Goal: Information Seeking & Learning: Learn about a topic

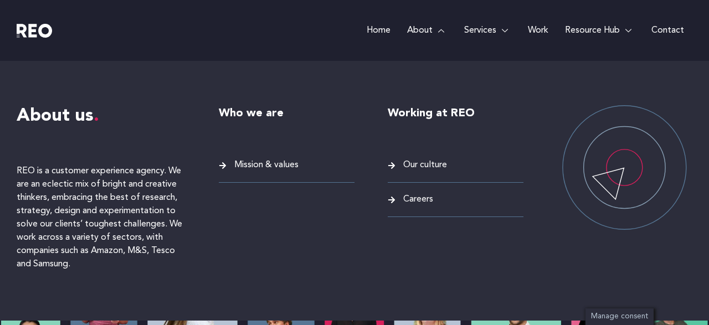
click at [265, 166] on span "Mission & values" at bounding box center [265, 165] width 67 height 15
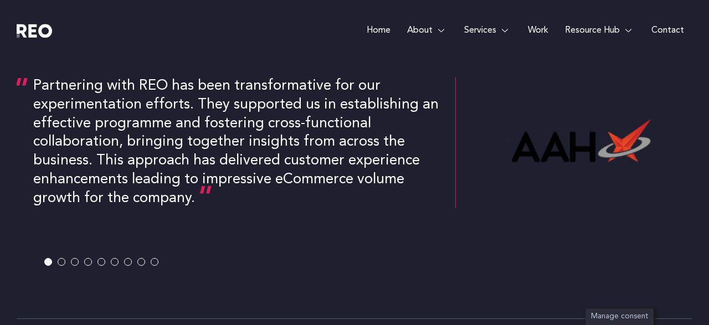
scroll to position [2132, 0]
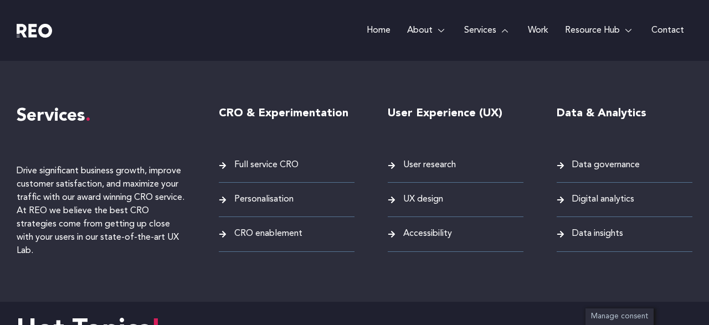
click at [474, 26] on link "Services" at bounding box center [488, 30] width 64 height 61
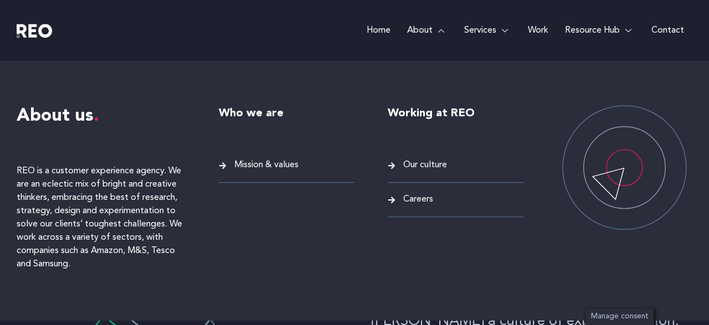
scroll to position [0, 0]
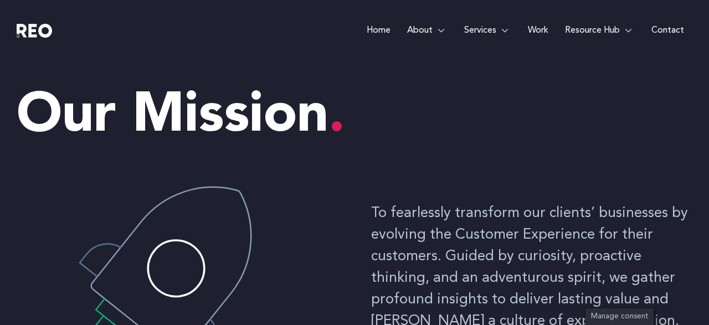
click at [293, 166] on span "Full service CRO" at bounding box center [265, 165] width 67 height 15
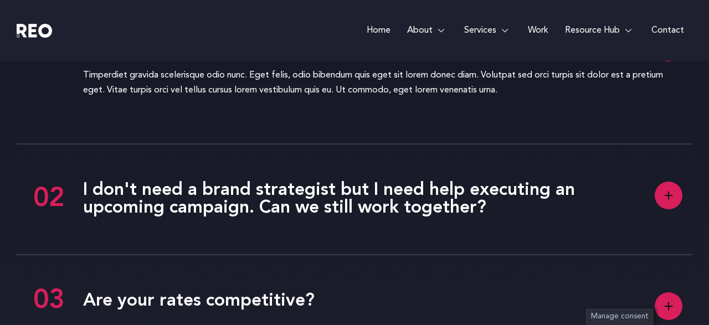
scroll to position [2536, 0]
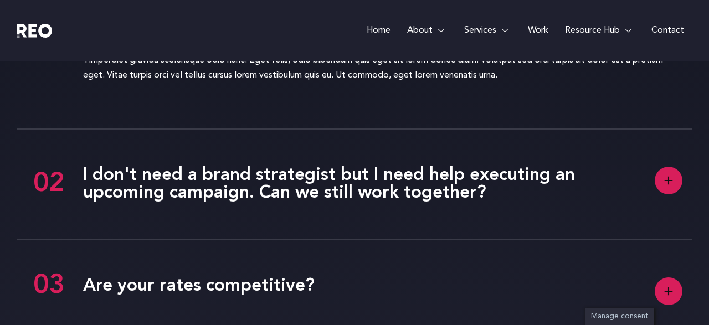
click at [674, 194] on rect at bounding box center [669, 181] width 28 height 28
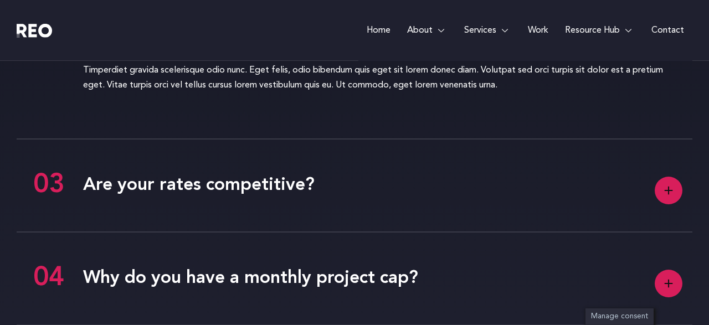
scroll to position [2652, 0]
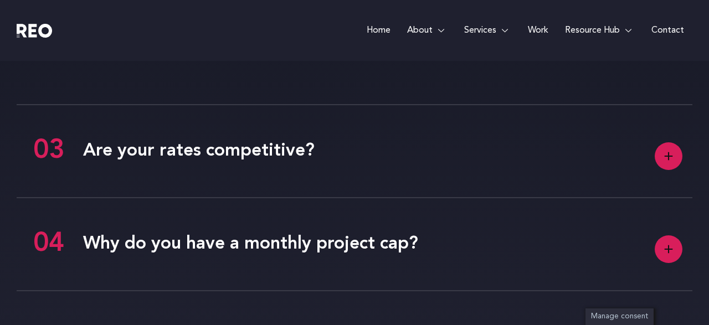
click at [667, 158] on rect at bounding box center [669, 156] width 28 height 28
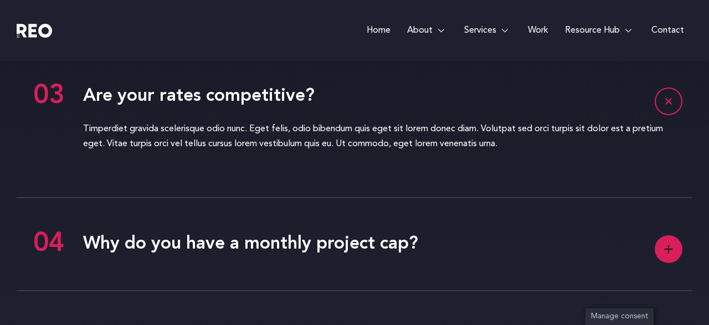
click at [672, 243] on rect at bounding box center [669, 250] width 28 height 28
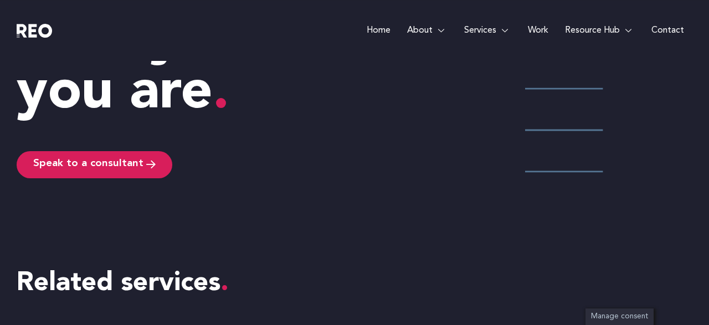
scroll to position [3184, 0]
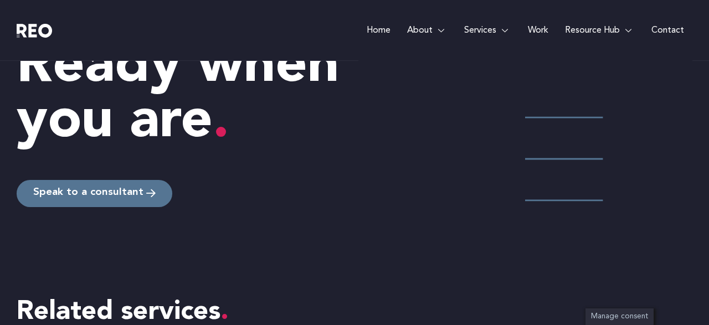
click at [131, 188] on span "Speak to a consultant" at bounding box center [88, 193] width 110 height 11
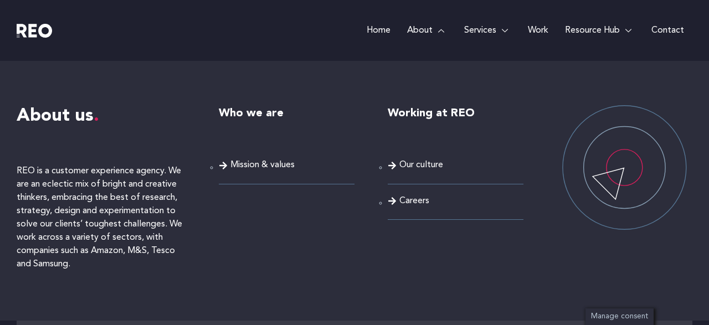
click at [420, 28] on link "About" at bounding box center [427, 30] width 57 height 61
click at [281, 163] on span "Mission & values" at bounding box center [263, 165] width 64 height 15
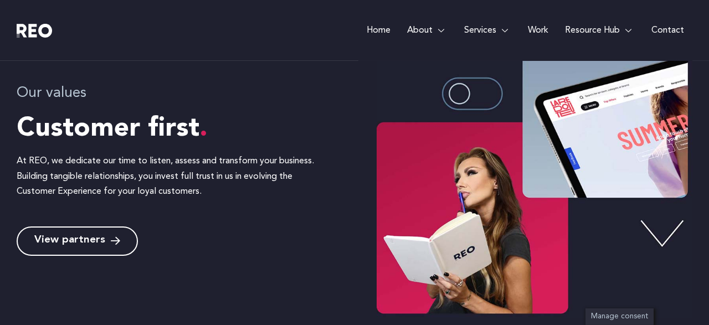
scroll to position [461, 0]
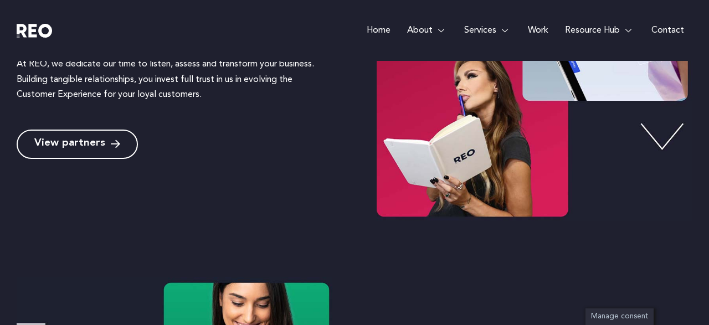
click at [107, 143] on span "View partners" at bounding box center [77, 144] width 86 height 11
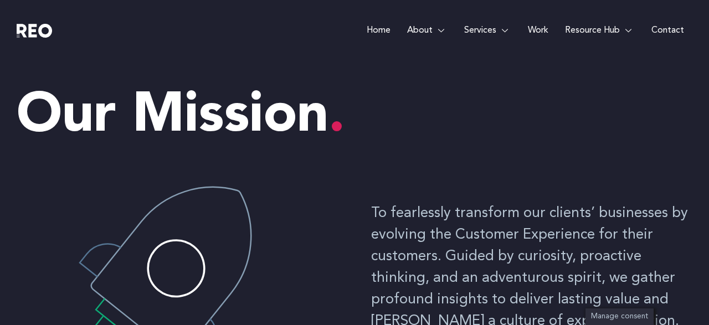
click at [496, 28] on link "Services" at bounding box center [488, 30] width 64 height 61
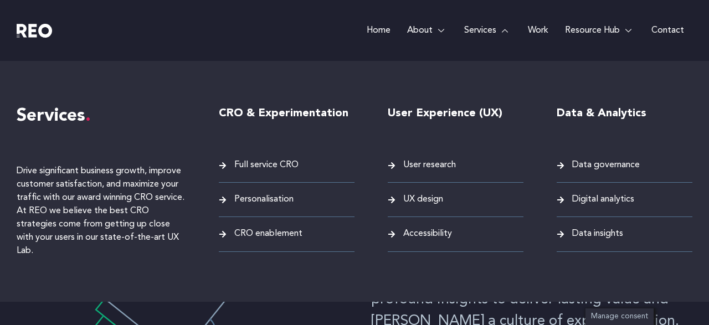
click at [274, 163] on span "Full service CRO" at bounding box center [265, 165] width 67 height 15
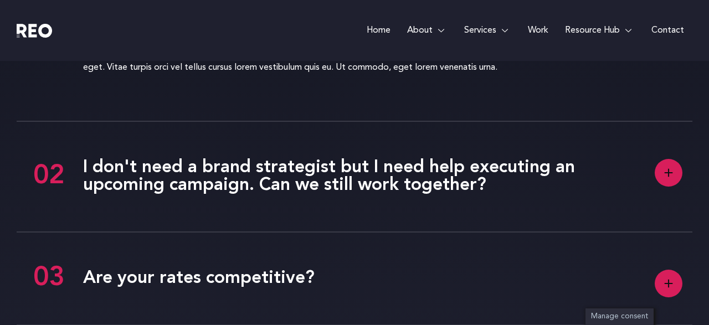
scroll to position [2294, 0]
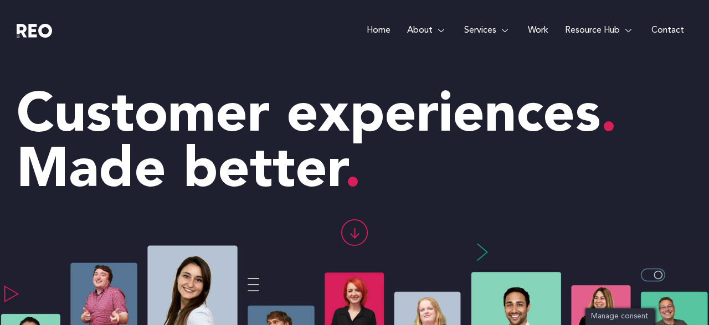
click at [274, 163] on span "Mission & values" at bounding box center [265, 165] width 67 height 15
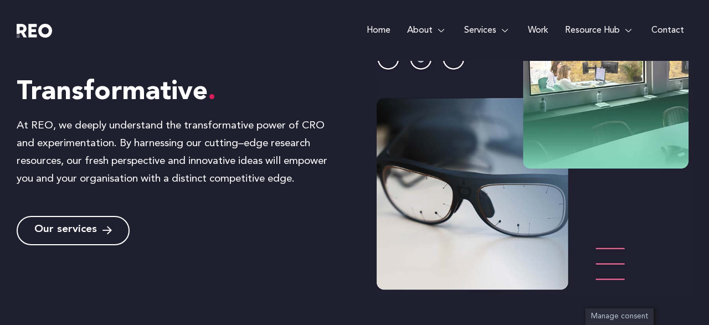
scroll to position [1153, 0]
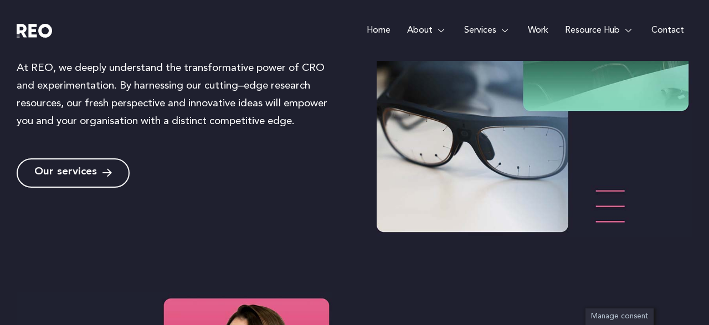
click at [103, 172] on icon at bounding box center [107, 173] width 9 height 11
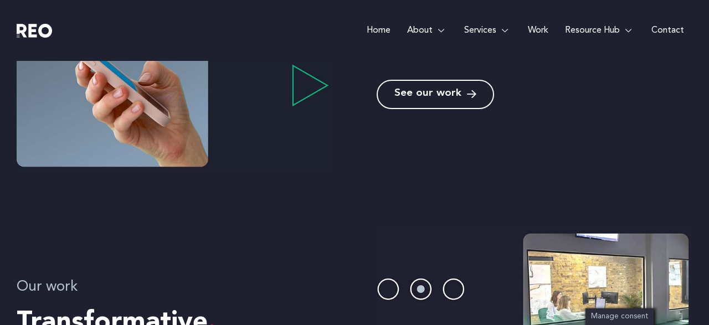
scroll to position [1095, 0]
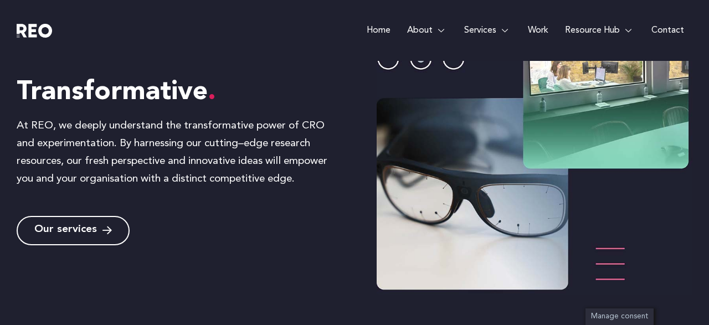
click at [87, 238] on link "Our services" at bounding box center [73, 230] width 113 height 29
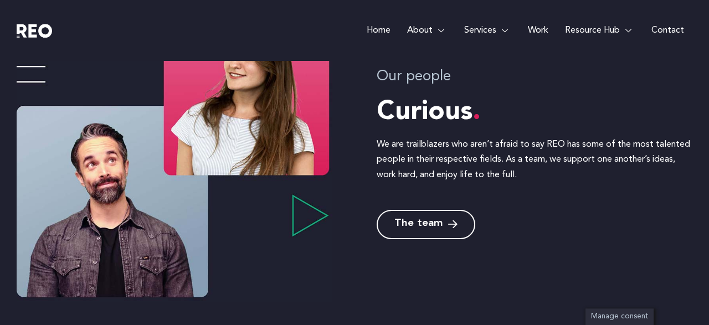
click at [412, 228] on span "The team" at bounding box center [419, 224] width 48 height 11
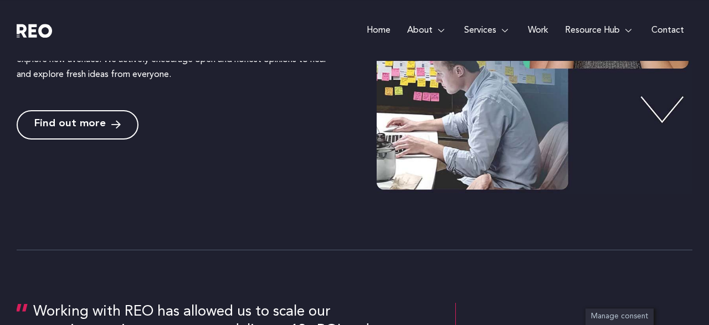
click at [119, 125] on icon at bounding box center [115, 125] width 9 height 11
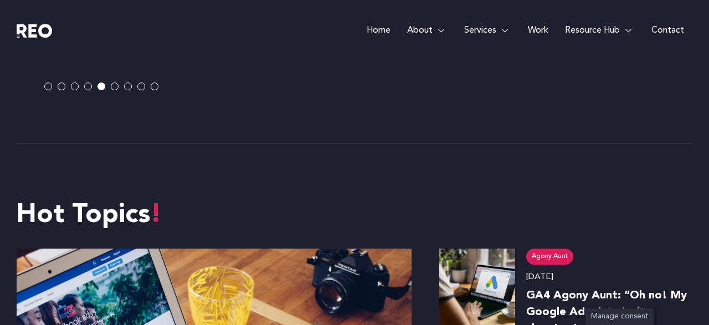
scroll to position [2536, 0]
